Goal: Task Accomplishment & Management: Manage account settings

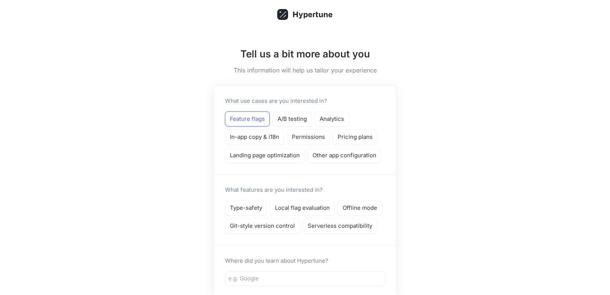
scroll to position [12, 0]
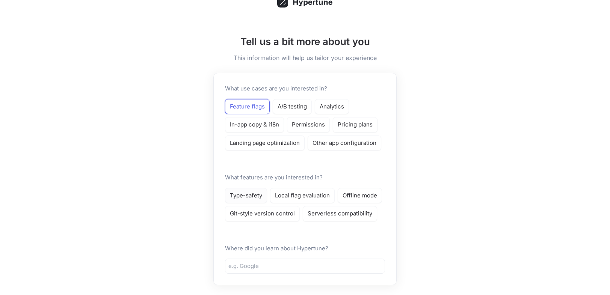
click at [249, 196] on p "Type-safety" at bounding box center [246, 195] width 32 height 9
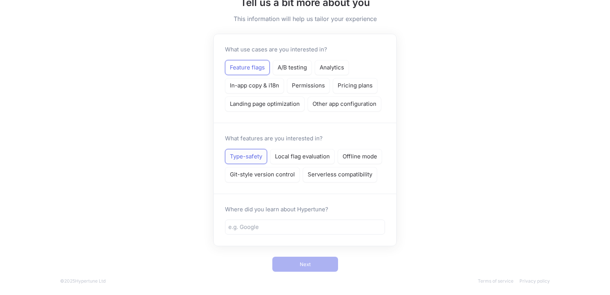
scroll to position [53, 0]
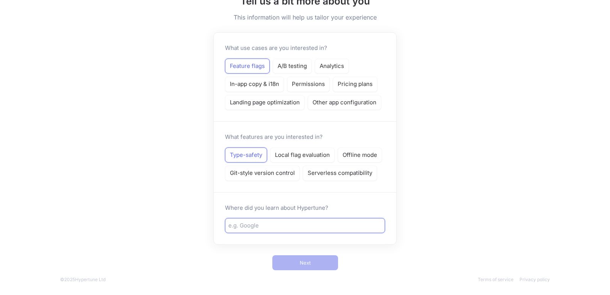
click at [262, 226] on input "text" at bounding box center [304, 225] width 153 height 9
type input "Vercel"
click at [272, 255] on button "Next" at bounding box center [305, 262] width 66 height 15
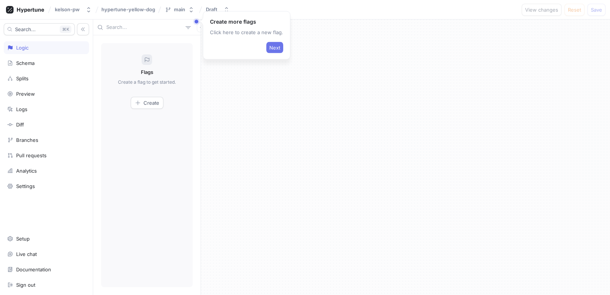
click at [274, 48] on span "Next" at bounding box center [274, 47] width 11 height 5
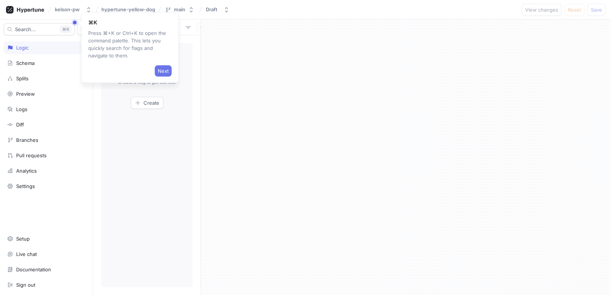
click at [164, 71] on span "Next" at bounding box center [163, 71] width 11 height 5
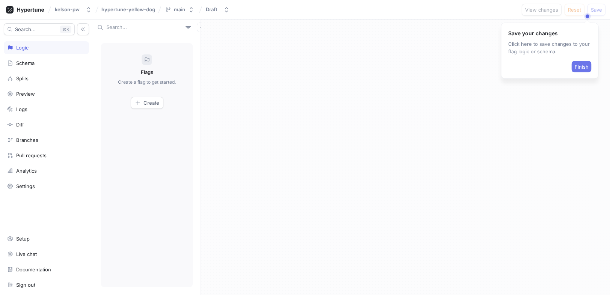
click at [586, 65] on span "Finish" at bounding box center [581, 67] width 14 height 5
click at [36, 190] on div "Settings" at bounding box center [46, 186] width 85 height 13
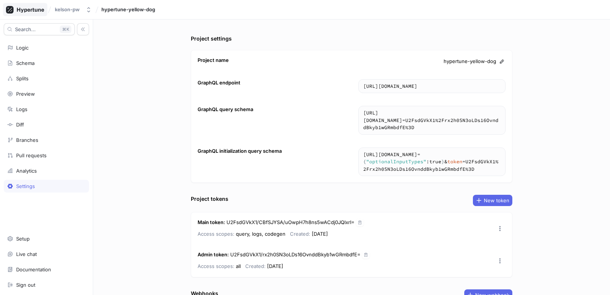
click at [34, 13] on icon at bounding box center [25, 10] width 38 height 8
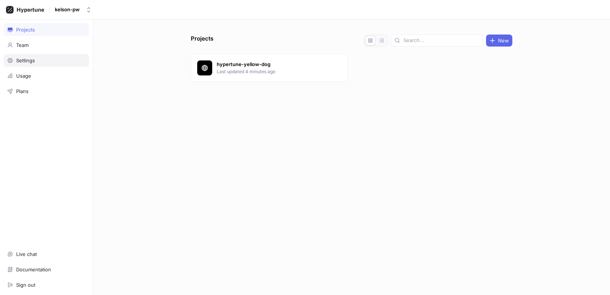
click at [31, 60] on div "Settings" at bounding box center [25, 60] width 19 height 6
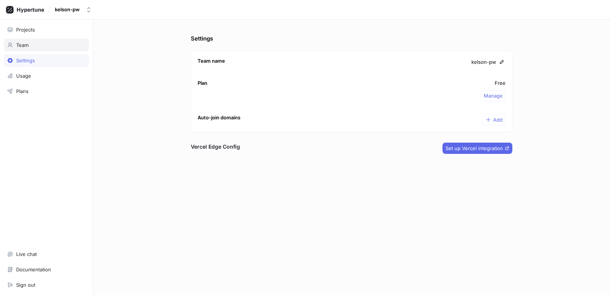
click at [23, 51] on div "Team" at bounding box center [46, 45] width 85 height 13
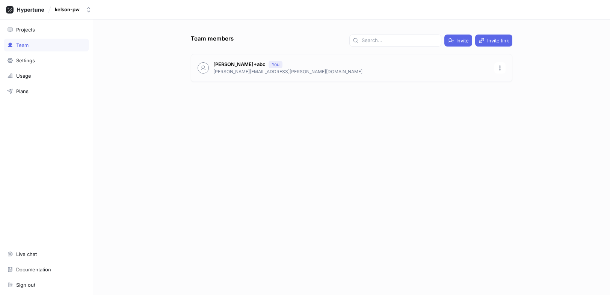
click at [238, 71] on p "[PERSON_NAME][EMAIL_ADDRESS][PERSON_NAME][DOMAIN_NAME]" at bounding box center [351, 71] width 276 height 7
click at [499, 69] on icon "button" at bounding box center [500, 68] width 6 height 6
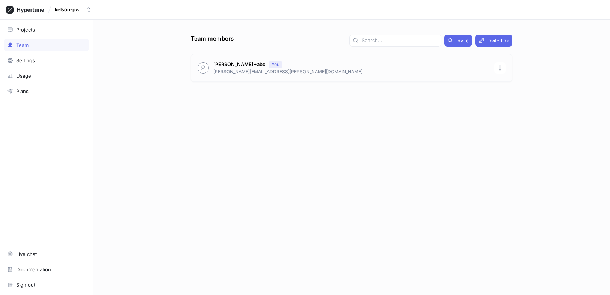
click at [265, 72] on p "[PERSON_NAME][EMAIL_ADDRESS][PERSON_NAME][DOMAIN_NAME]" at bounding box center [351, 71] width 276 height 7
copy div "[PERSON_NAME][EMAIL_ADDRESS][PERSON_NAME][DOMAIN_NAME]"
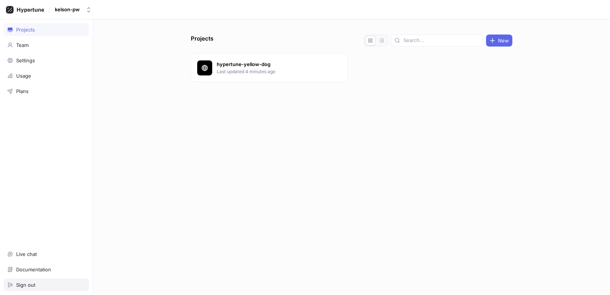
click at [38, 283] on div "Sign out" at bounding box center [46, 285] width 78 height 6
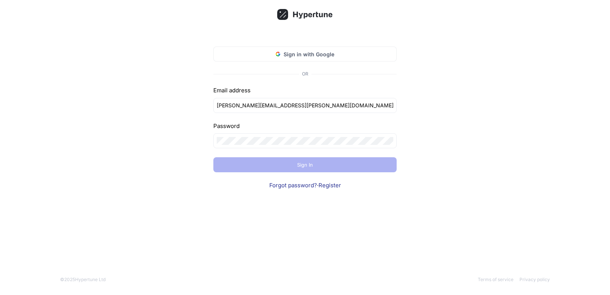
type input "[PERSON_NAME][EMAIL_ADDRESS][PERSON_NAME][DOMAIN_NAME]"
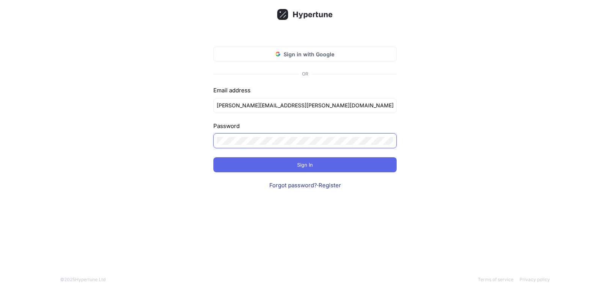
click input "submit" at bounding box center [0, 0] width 0 height 0
click at [300, 184] on link "Forgot password?" at bounding box center [293, 185] width 48 height 7
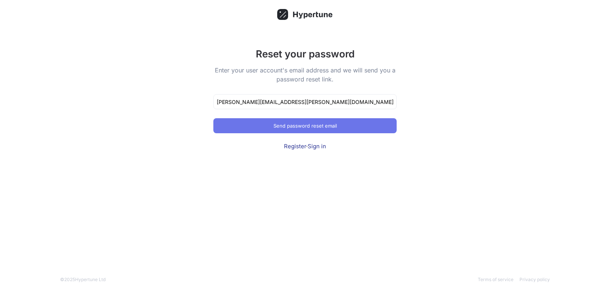
click at [265, 124] on button "Send password reset email" at bounding box center [304, 125] width 183 height 15
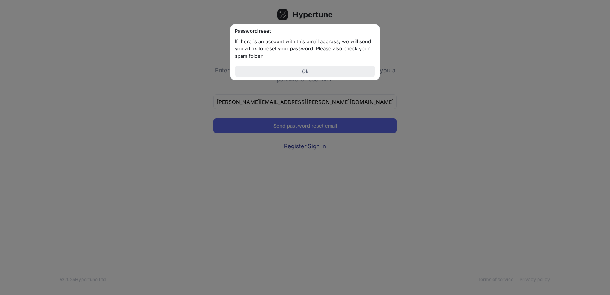
click at [279, 75] on button "Ok" at bounding box center [305, 71] width 140 height 11
